Goal: Task Accomplishment & Management: Manage account settings

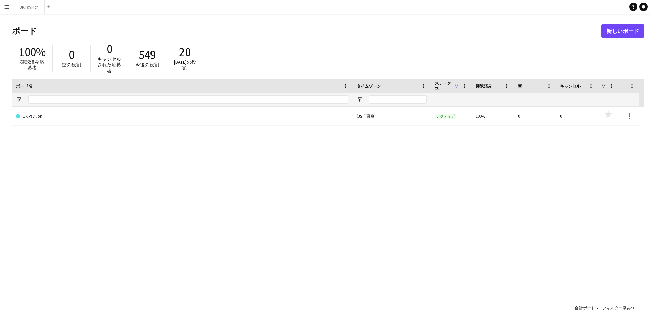
click at [7, 10] on button "メニュー" at bounding box center [7, 7] width 14 height 14
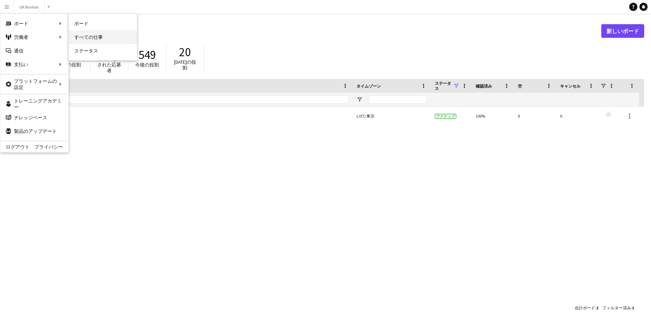
click at [83, 32] on link "すべての仕事" at bounding box center [103, 37] width 68 height 14
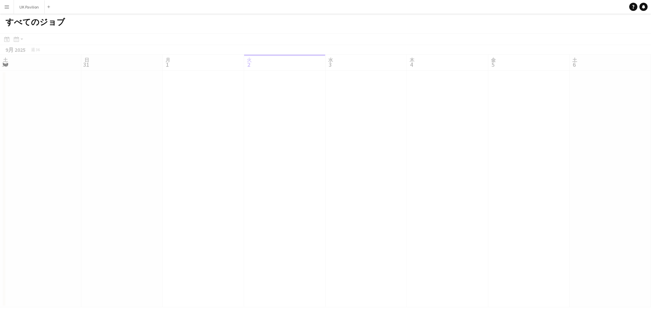
scroll to position [0, 163]
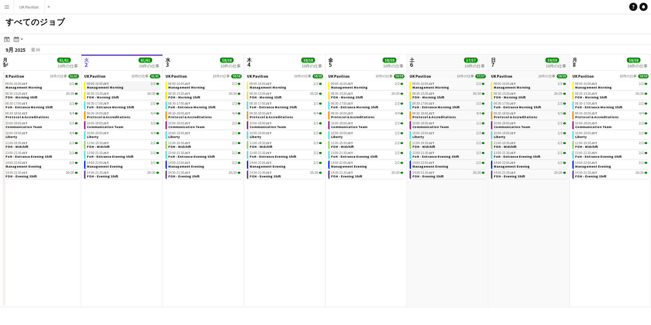
click at [136, 87] on link "08:00-16:00 JST 2/2 Management Morning" at bounding box center [123, 85] width 72 height 8
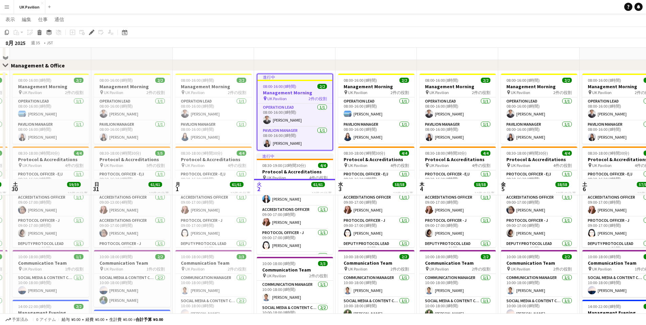
scroll to position [204, 0]
